Goal: Task Accomplishment & Management: Use online tool/utility

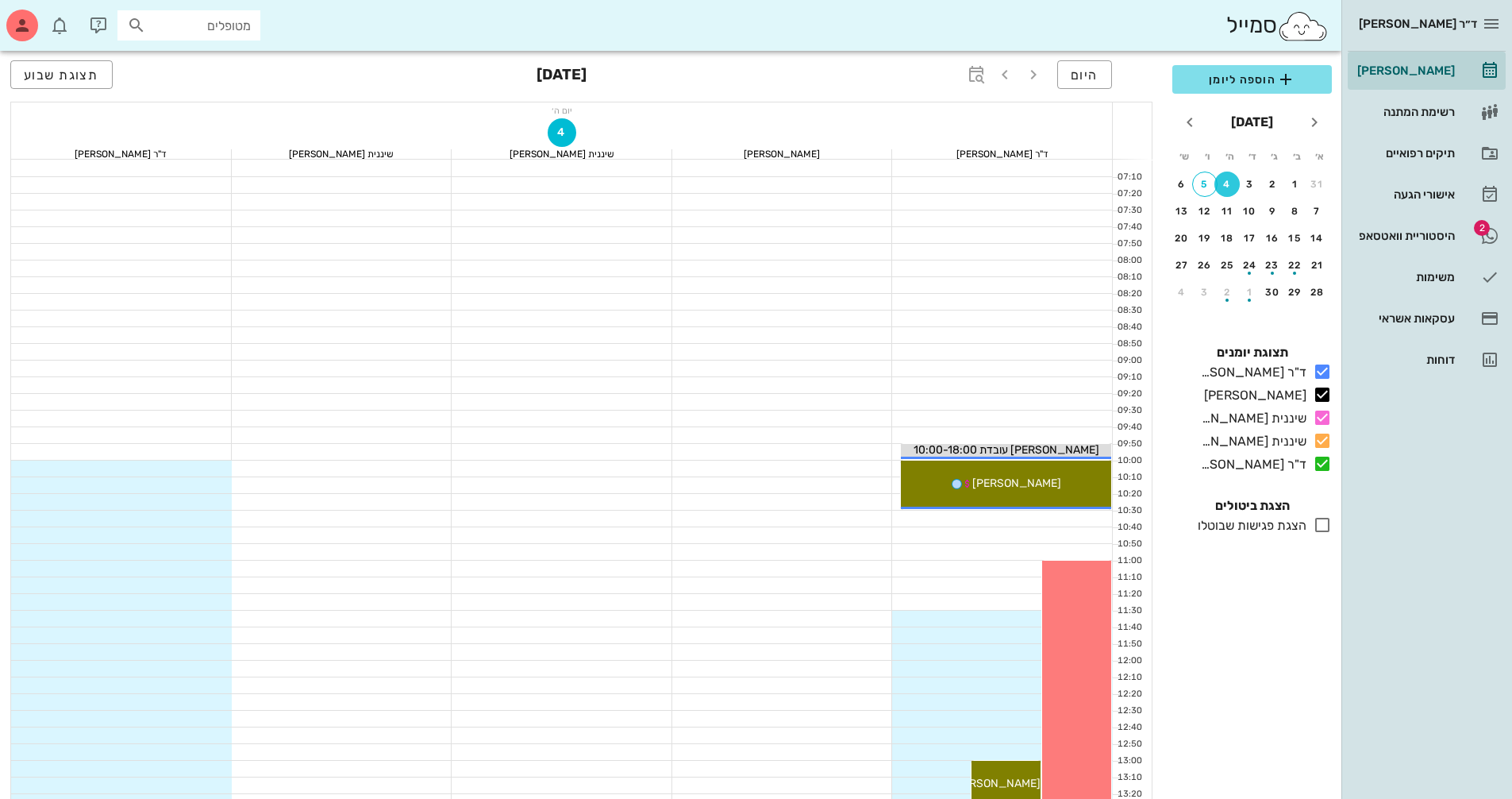
scroll to position [199, 0]
click at [37, 28] on div "button" at bounding box center [22, 25] width 32 height 32
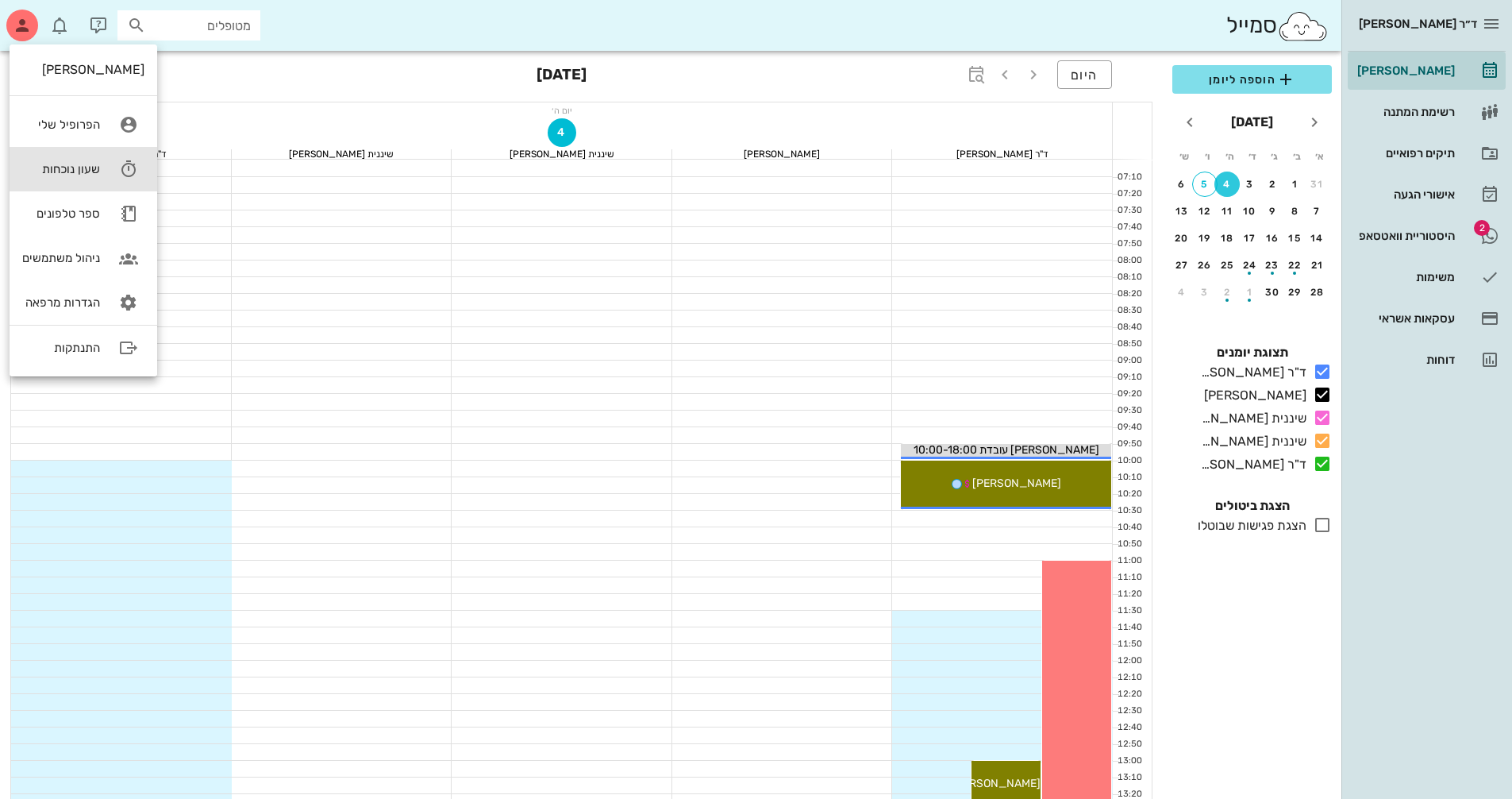
click at [81, 171] on div "שעון נוכחות" at bounding box center [61, 169] width 78 height 14
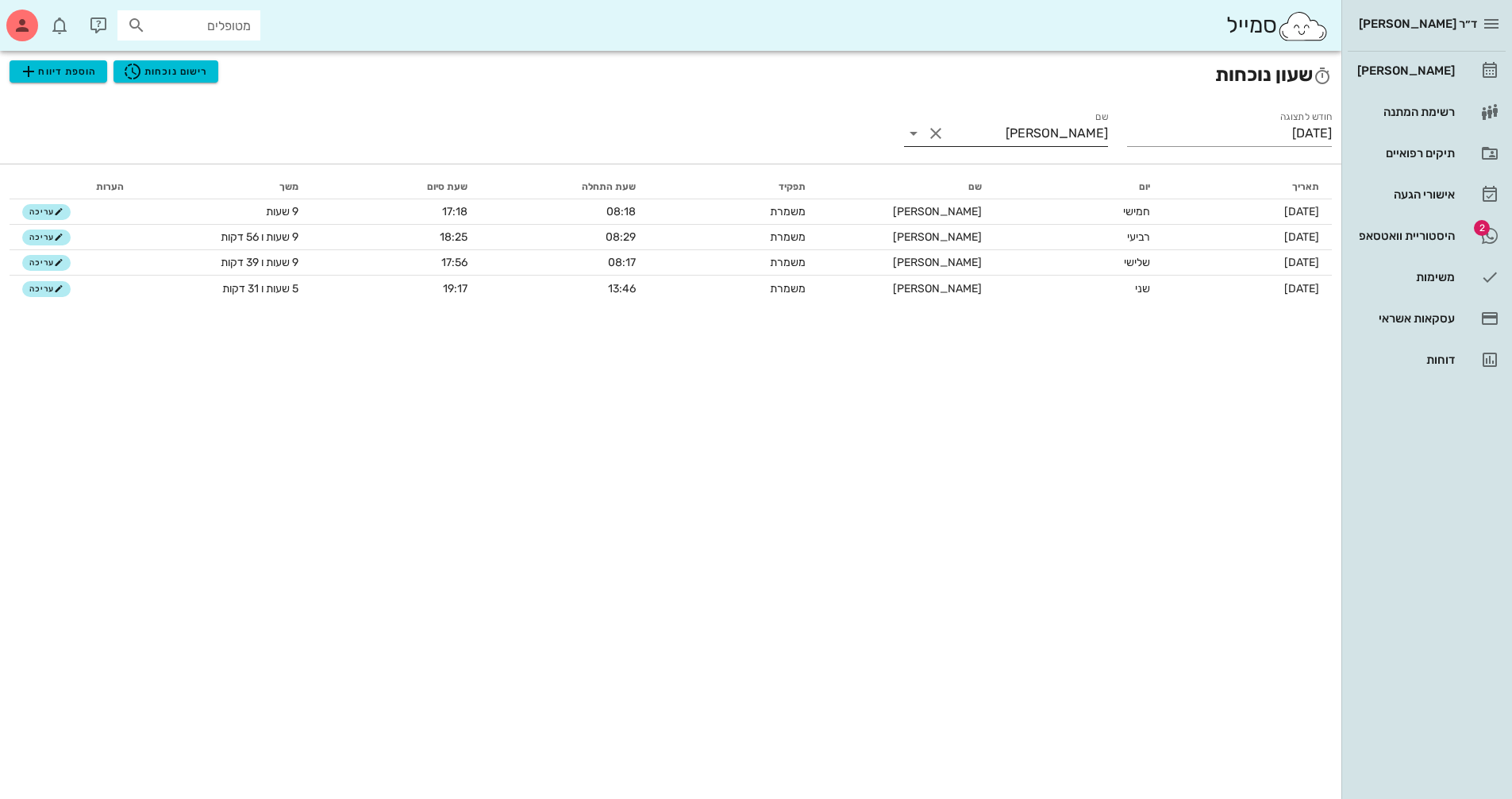
click at [910, 136] on icon at bounding box center [914, 133] width 19 height 19
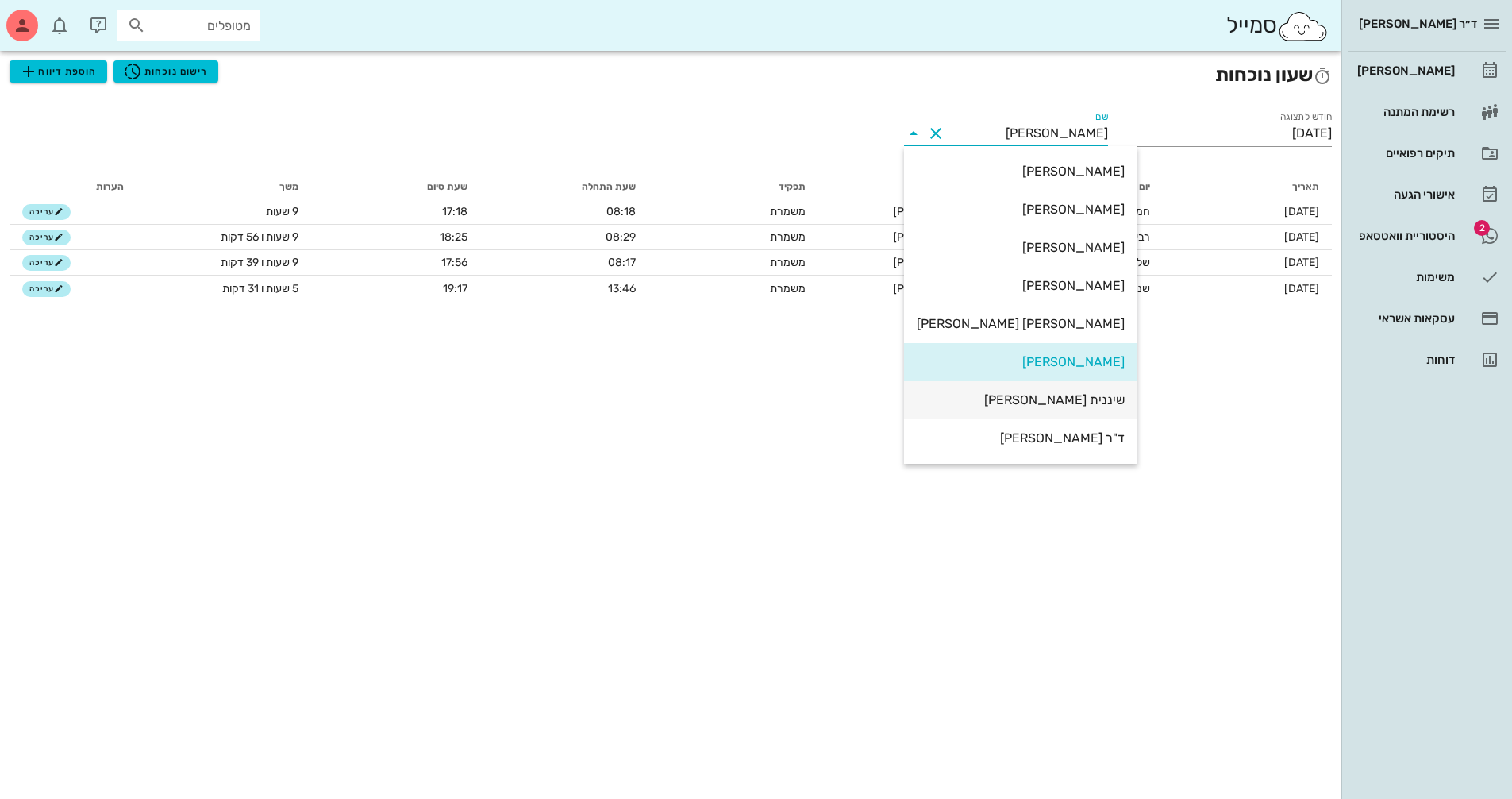
click at [1079, 401] on div "שיננית [PERSON_NAME]" at bounding box center [1021, 400] width 208 height 15
type input "שיננית [PERSON_NAME]"
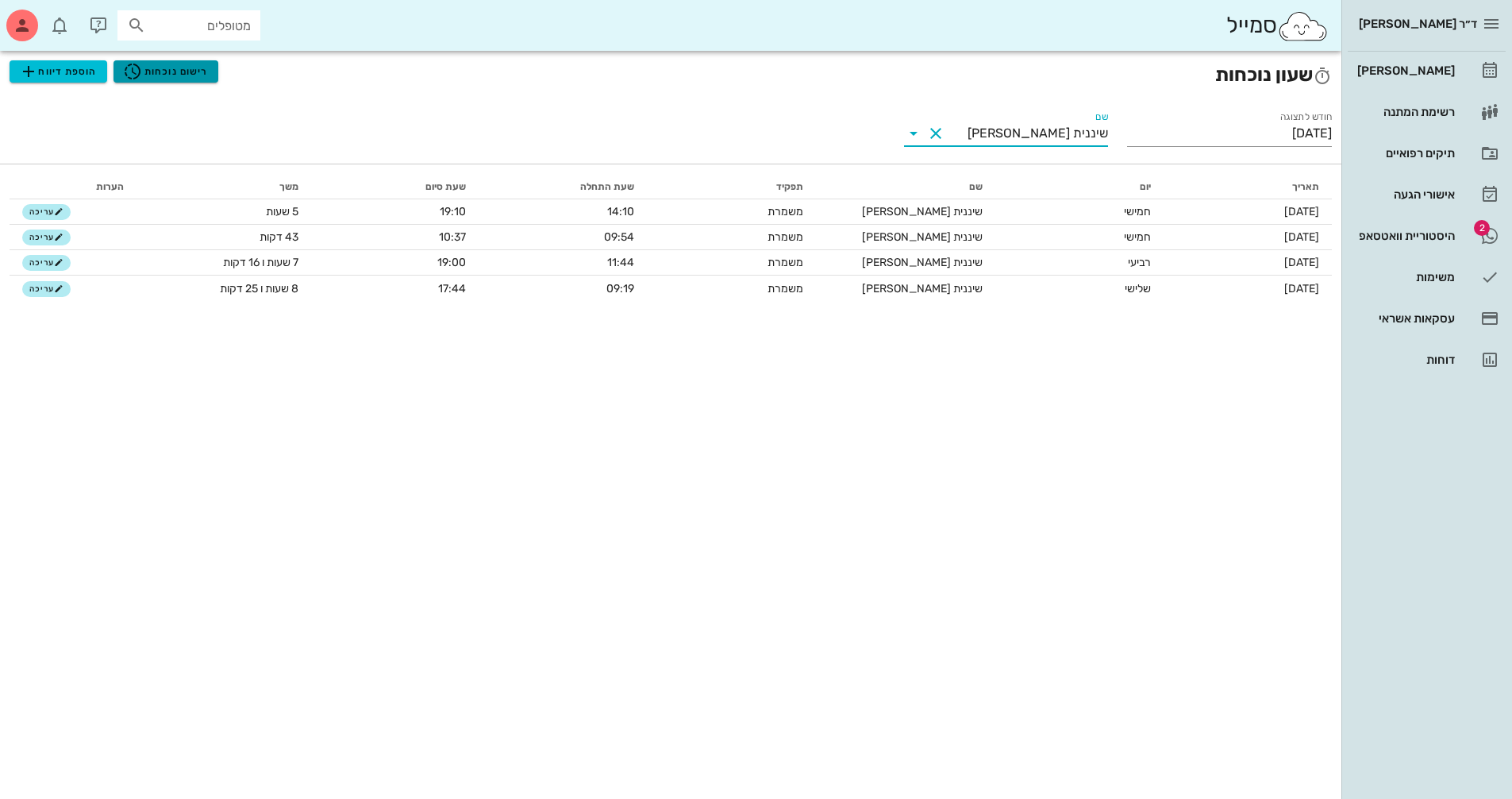
click at [162, 73] on span "רישום נוכחות" at bounding box center [165, 71] width 85 height 19
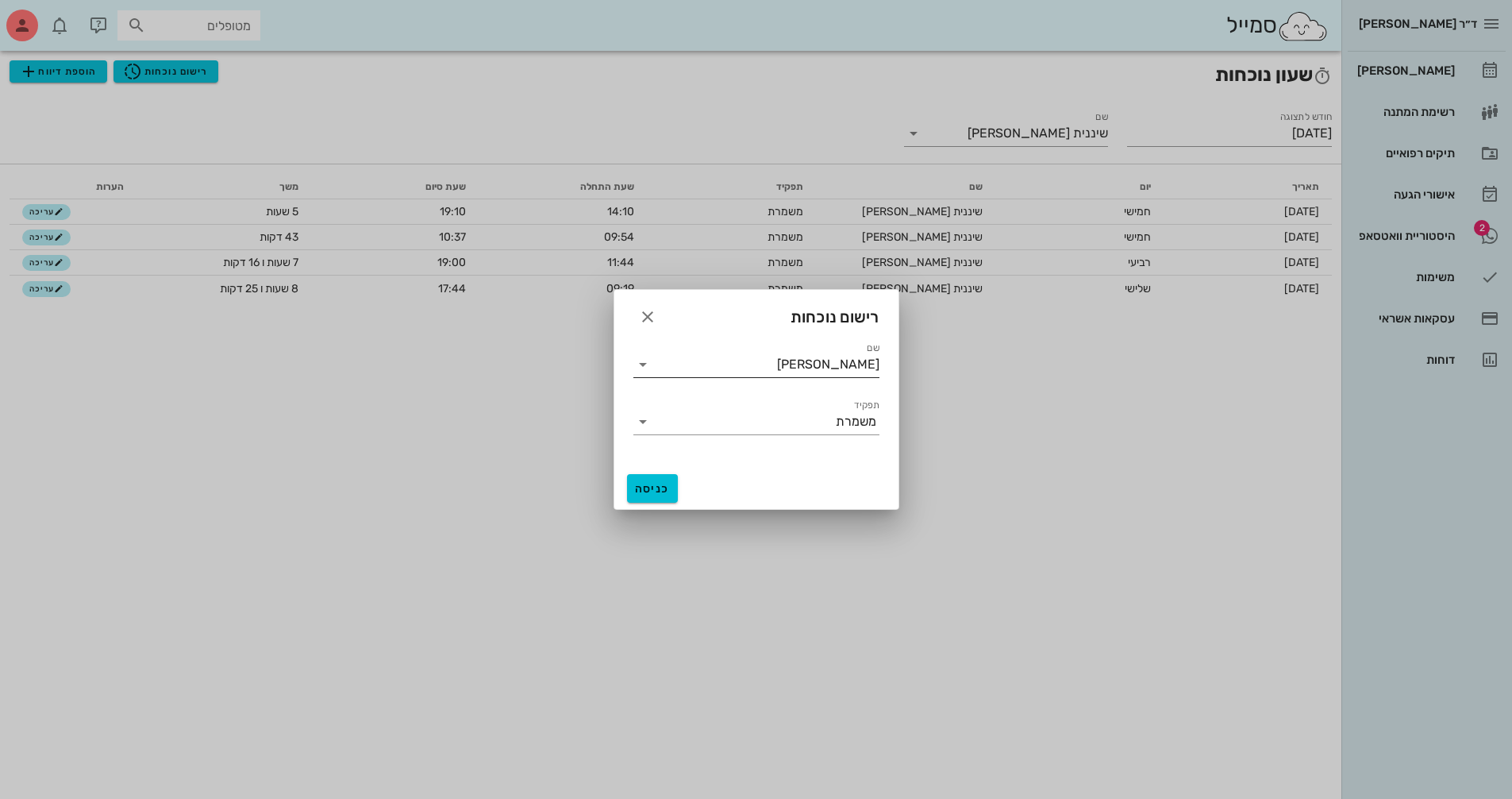
click at [639, 369] on icon at bounding box center [643, 365] width 19 height 19
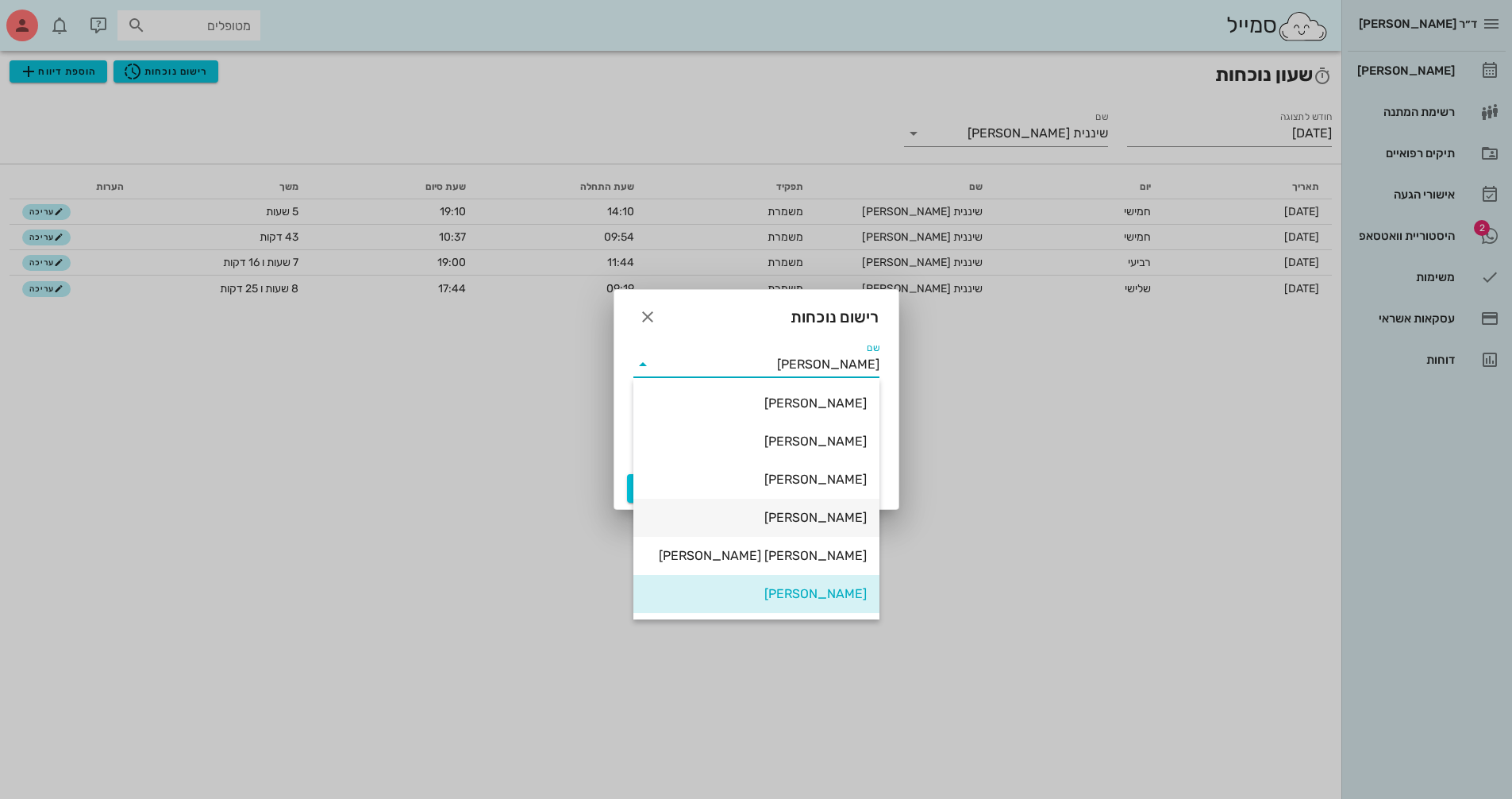
scroll to position [76, 0]
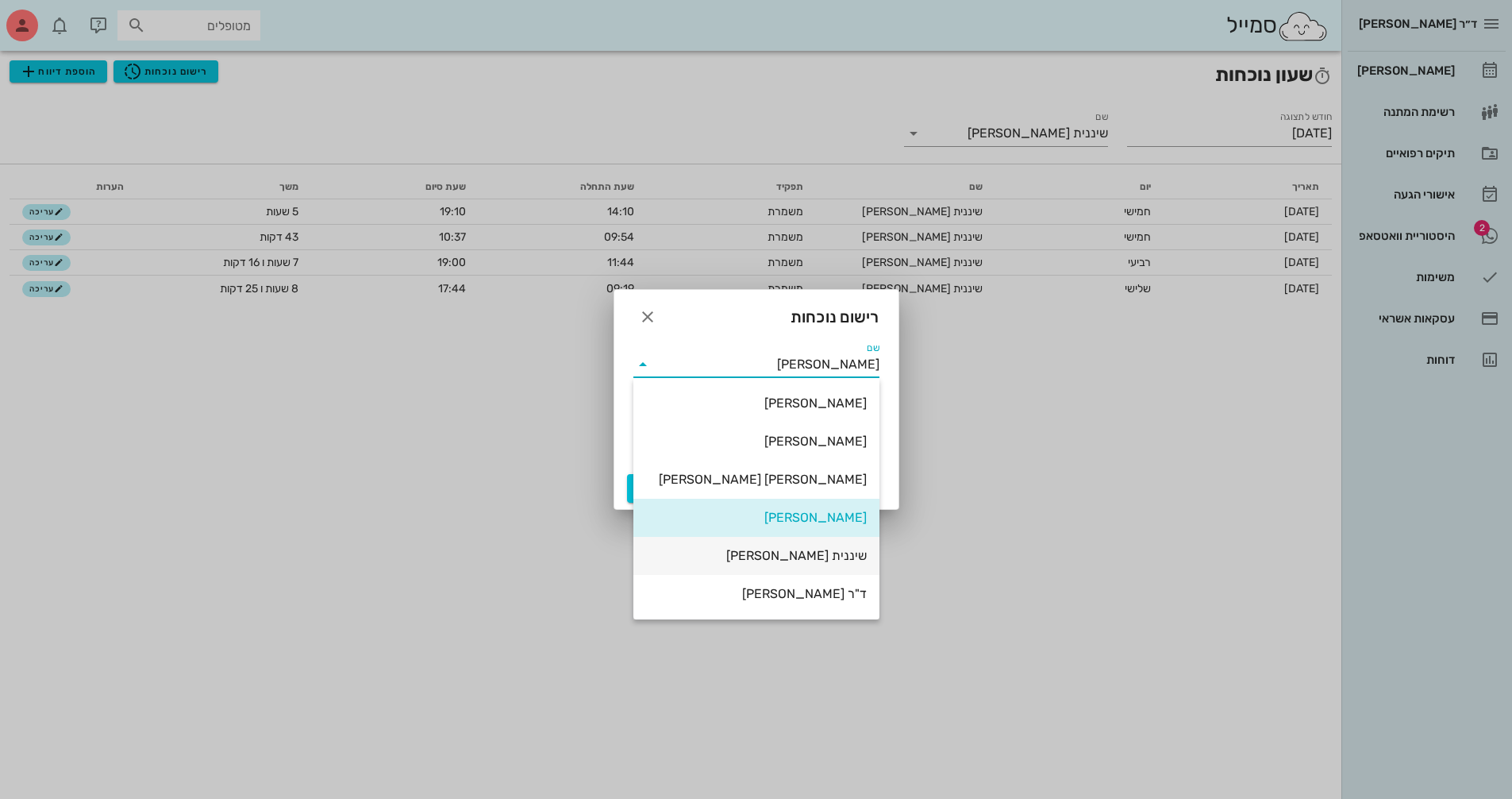
click at [827, 554] on div "שיננית [PERSON_NAME]" at bounding box center [756, 555] width 220 height 15
type input "שיננית [PERSON_NAME]"
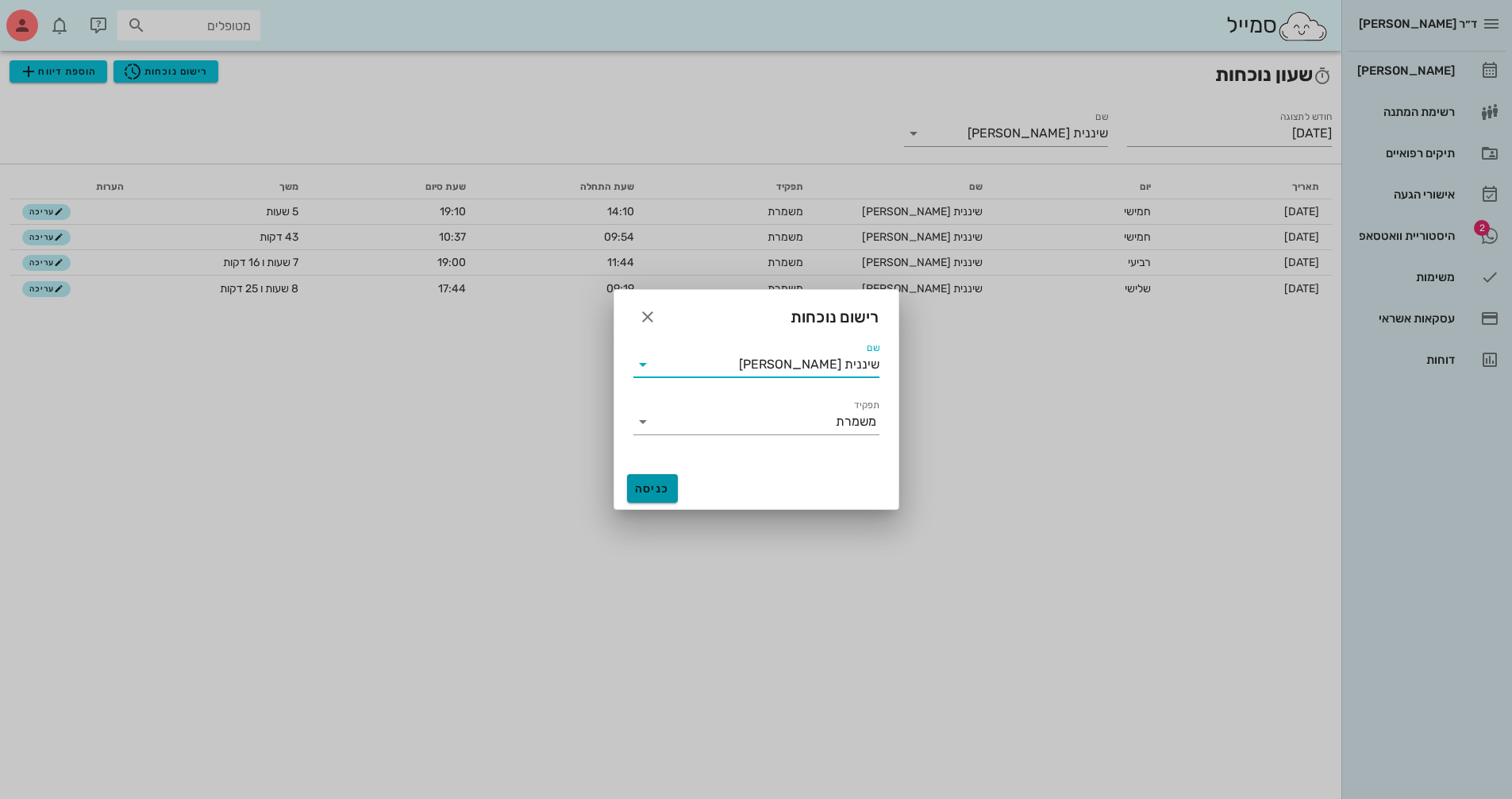
click at [660, 485] on span "כניסה" at bounding box center [652, 489] width 38 height 13
